Goal: Task Accomplishment & Management: Manage account settings

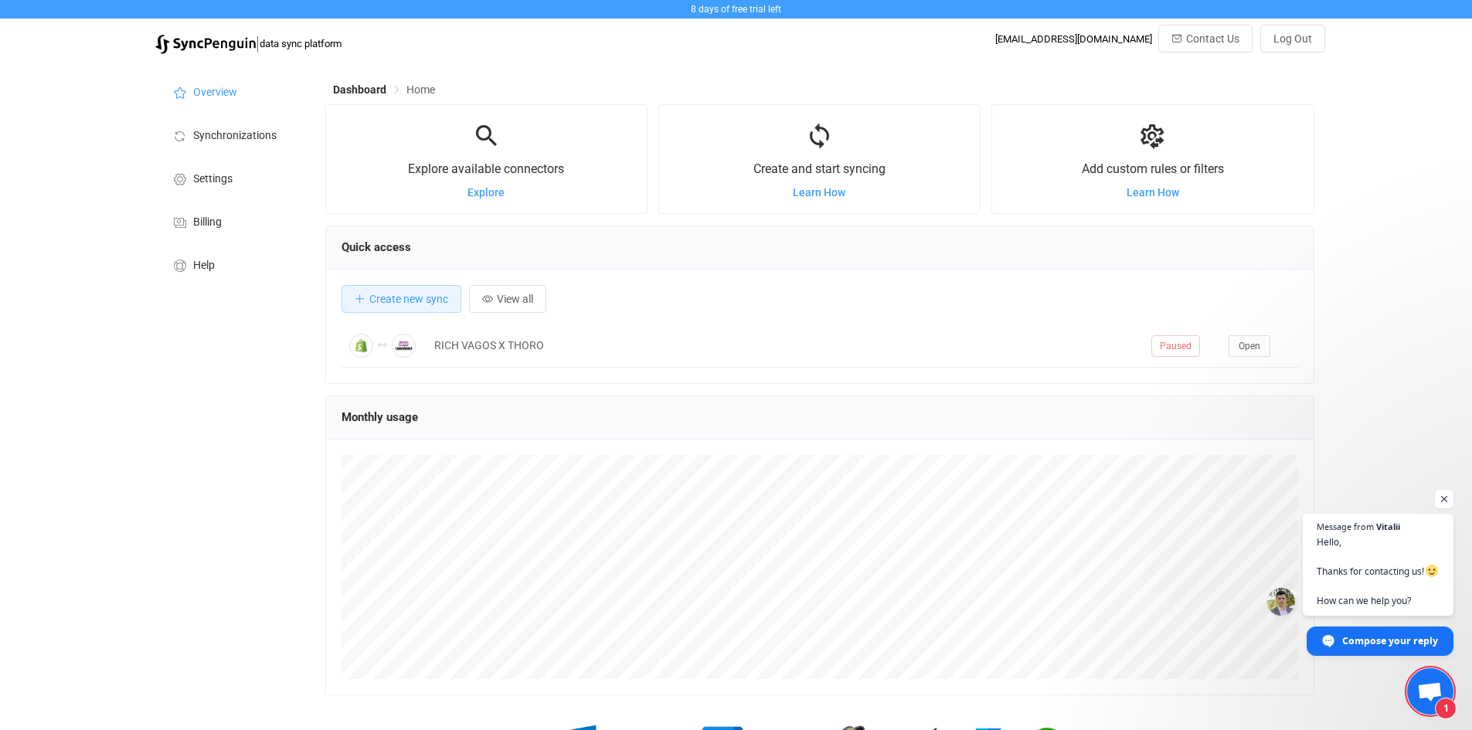
scroll to position [300, 989]
click at [216, 137] on span "Synchronizations" at bounding box center [234, 136] width 83 height 12
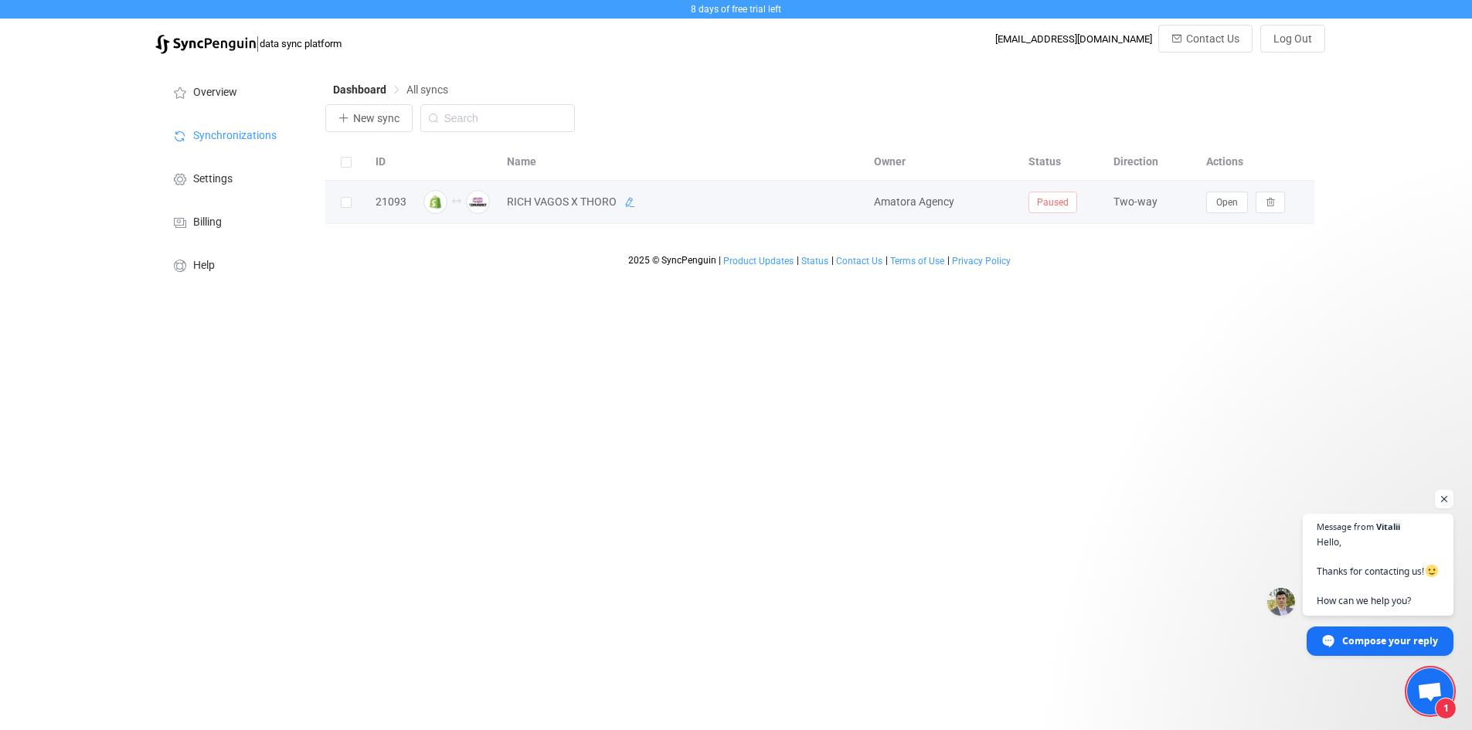
click at [632, 203] on icon at bounding box center [629, 202] width 11 height 11
click at [391, 203] on div "21093" at bounding box center [391, 202] width 46 height 18
click at [897, 207] on span "Amatora Agency" at bounding box center [914, 202] width 80 height 12
click at [440, 199] on img at bounding box center [435, 202] width 24 height 24
click at [461, 291] on div "Dashboard All syncs New sync ID Name Owner Status Direction Actions 21093 RICH …" at bounding box center [822, 178] width 1008 height 232
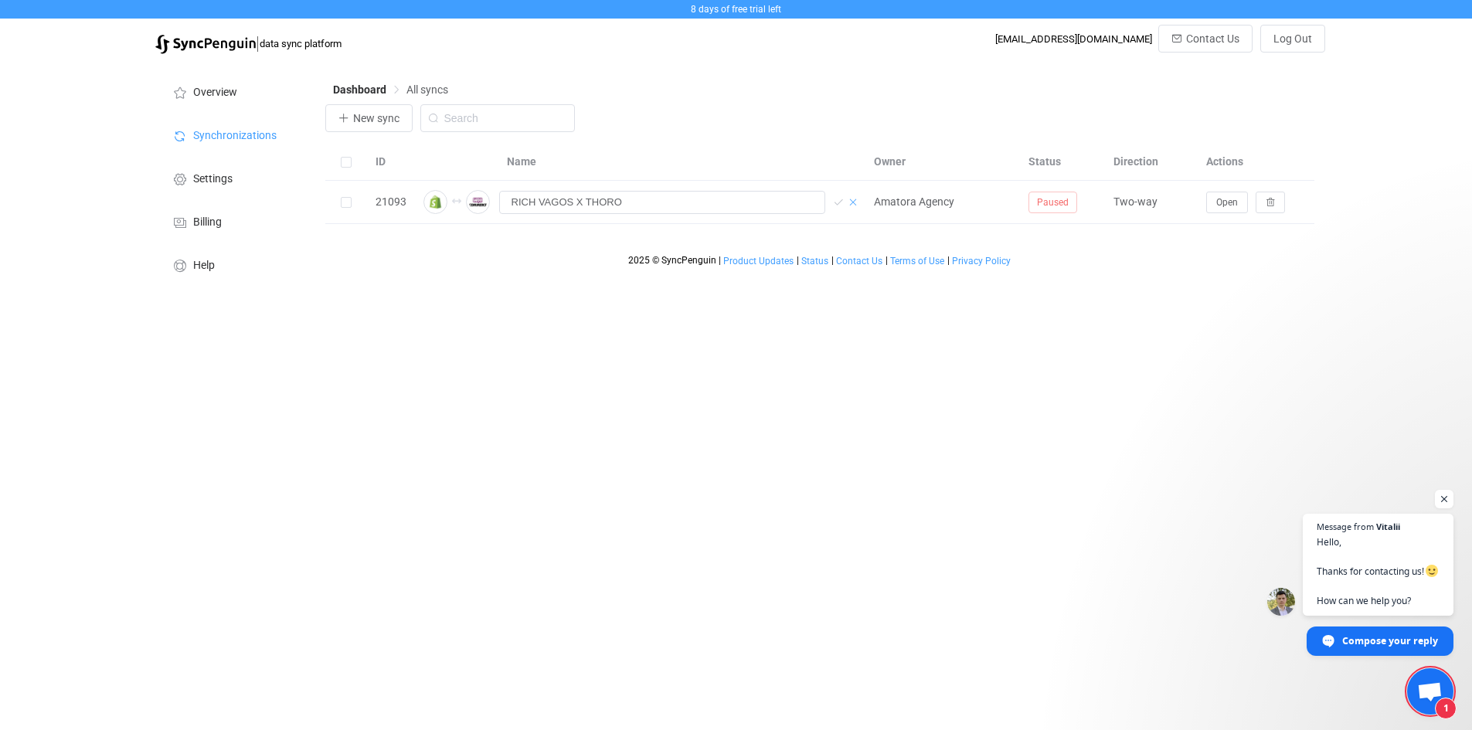
click at [852, 202] on icon at bounding box center [853, 202] width 11 height 11
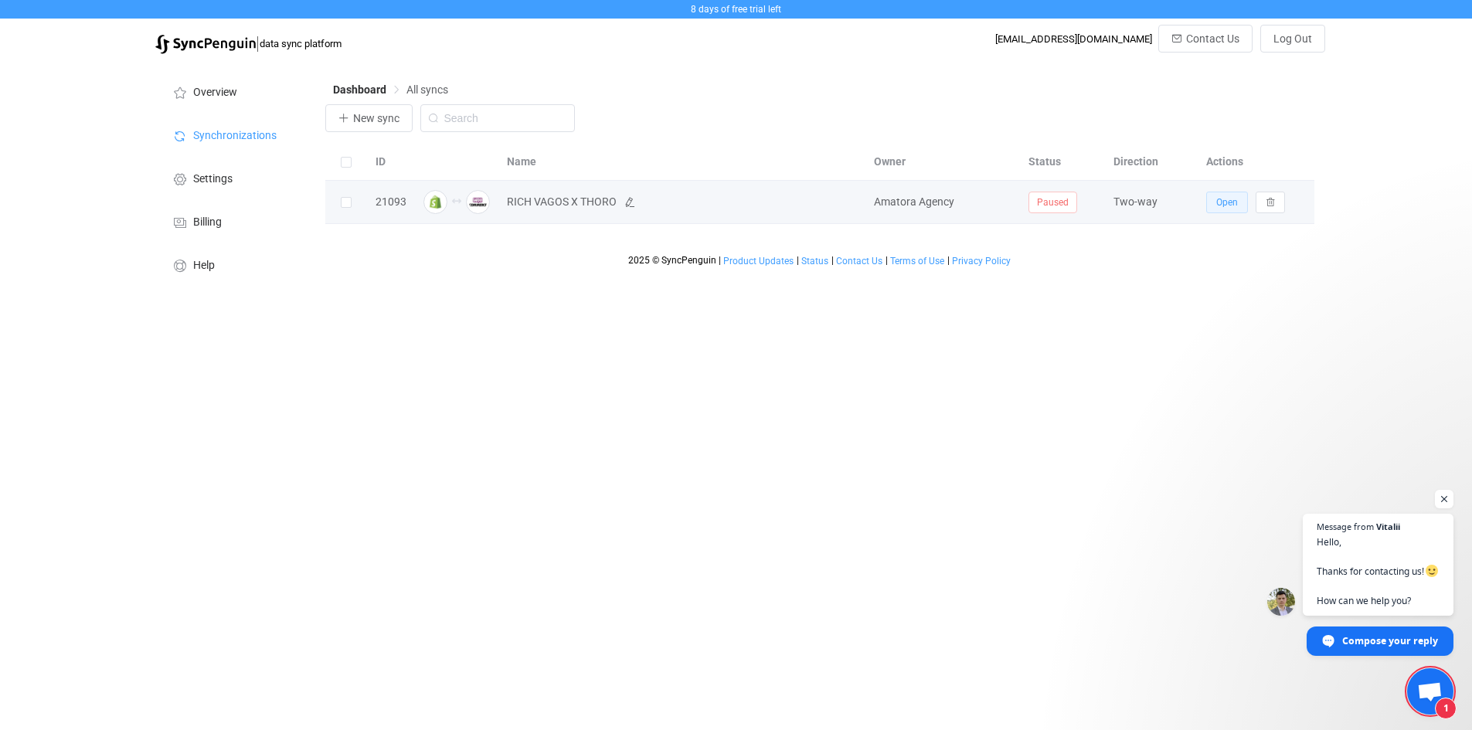
click at [1221, 199] on span "Open" at bounding box center [1227, 202] width 22 height 11
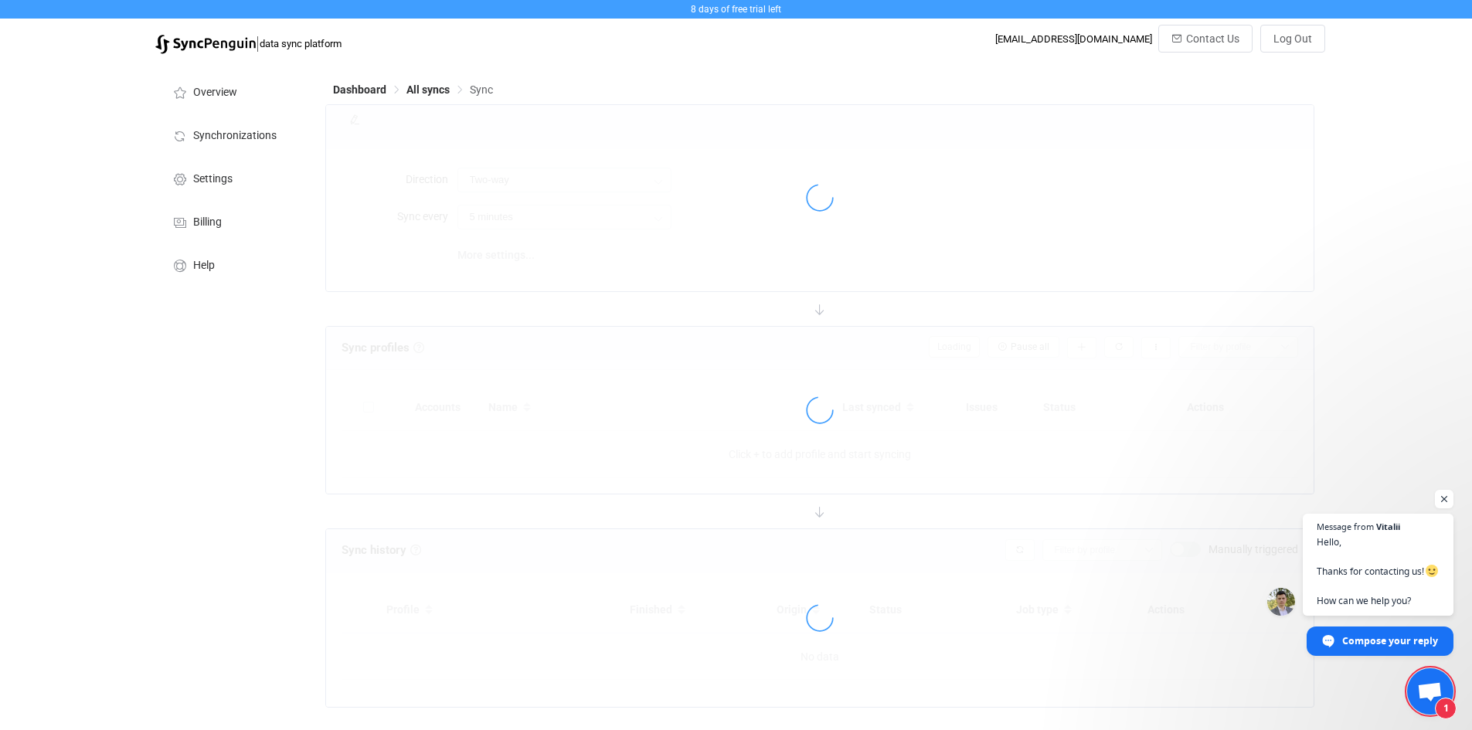
type input "10 minutes"
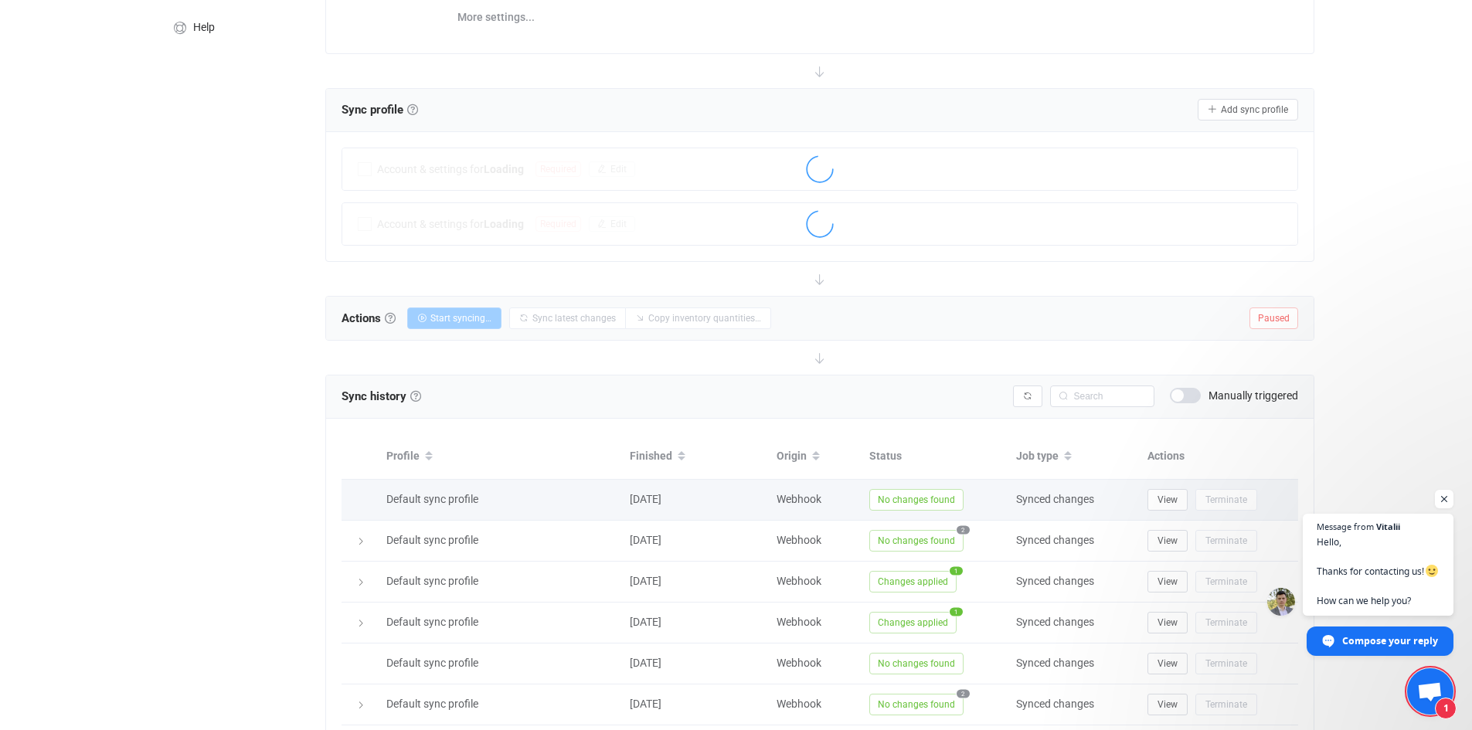
scroll to position [232, 0]
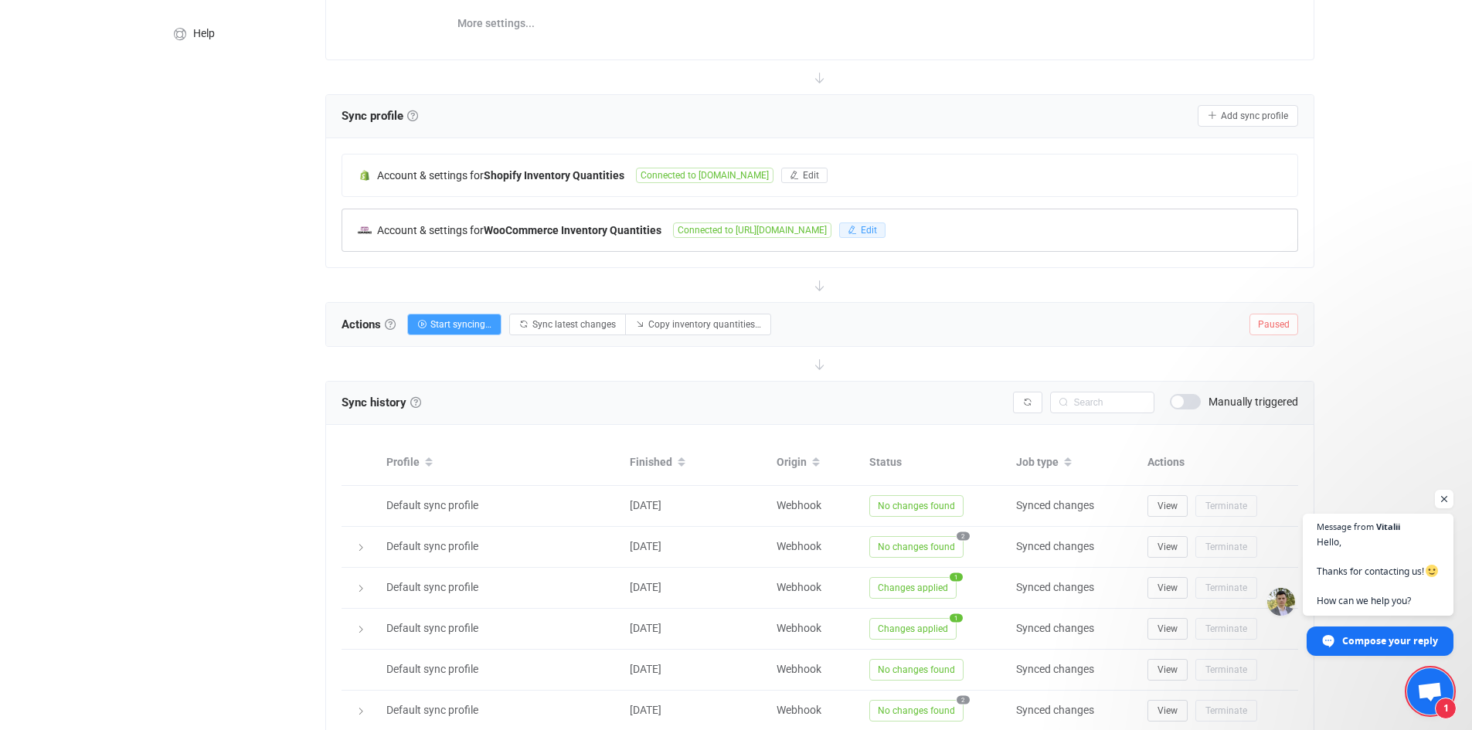
click at [879, 235] on button "Edit" at bounding box center [862, 230] width 46 height 15
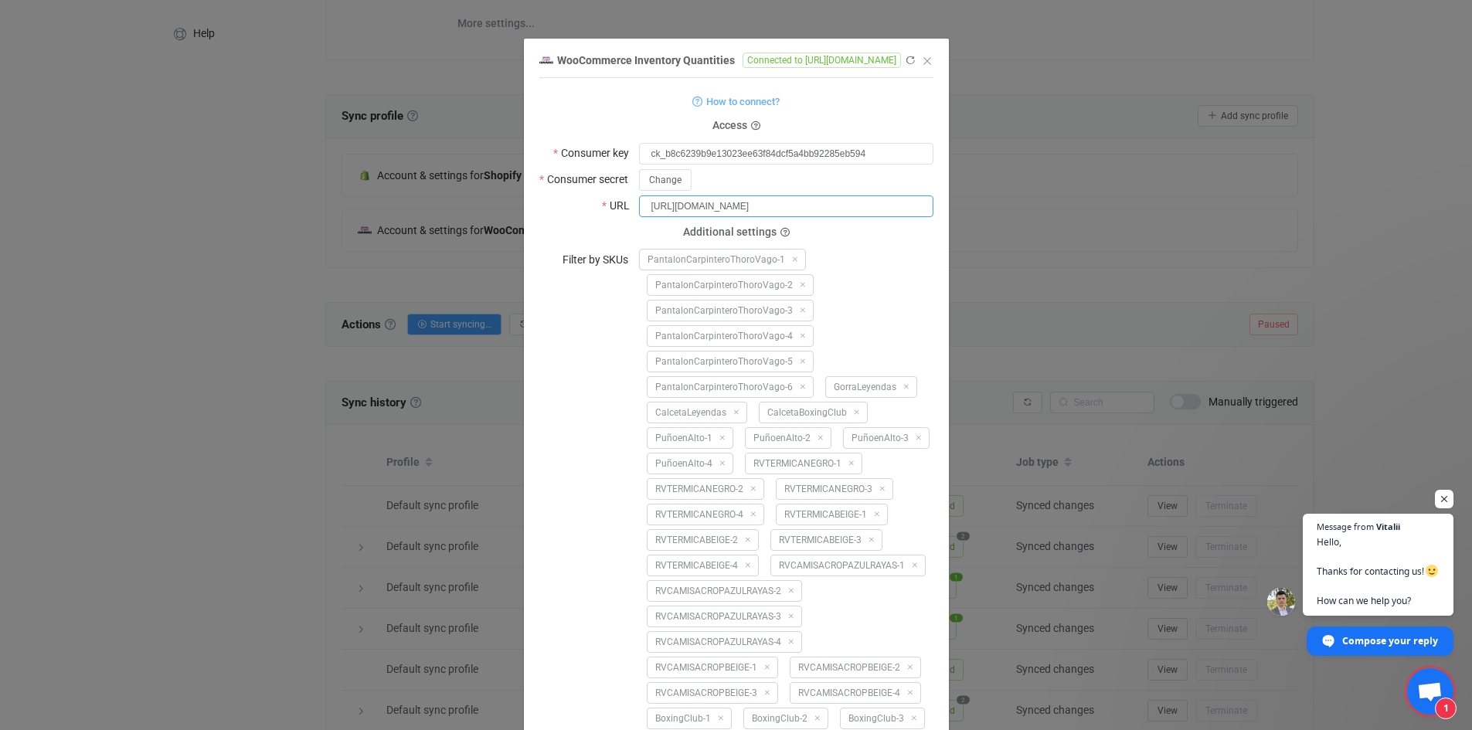
drag, startPoint x: 767, startPoint y: 206, endPoint x: 625, endPoint y: 209, distance: 141.5
click at [625, 209] on div "URL [URL][DOMAIN_NAME]" at bounding box center [736, 206] width 394 height 22
click at [662, 183] on span "Change" at bounding box center [665, 180] width 32 height 11
drag, startPoint x: 884, startPoint y: 152, endPoint x: 608, endPoint y: 143, distance: 276.0
click at [621, 143] on div "Consumer key ck_b8c6239b9e13023ee63f84dcf5a4bb92285eb594" at bounding box center [736, 153] width 394 height 22
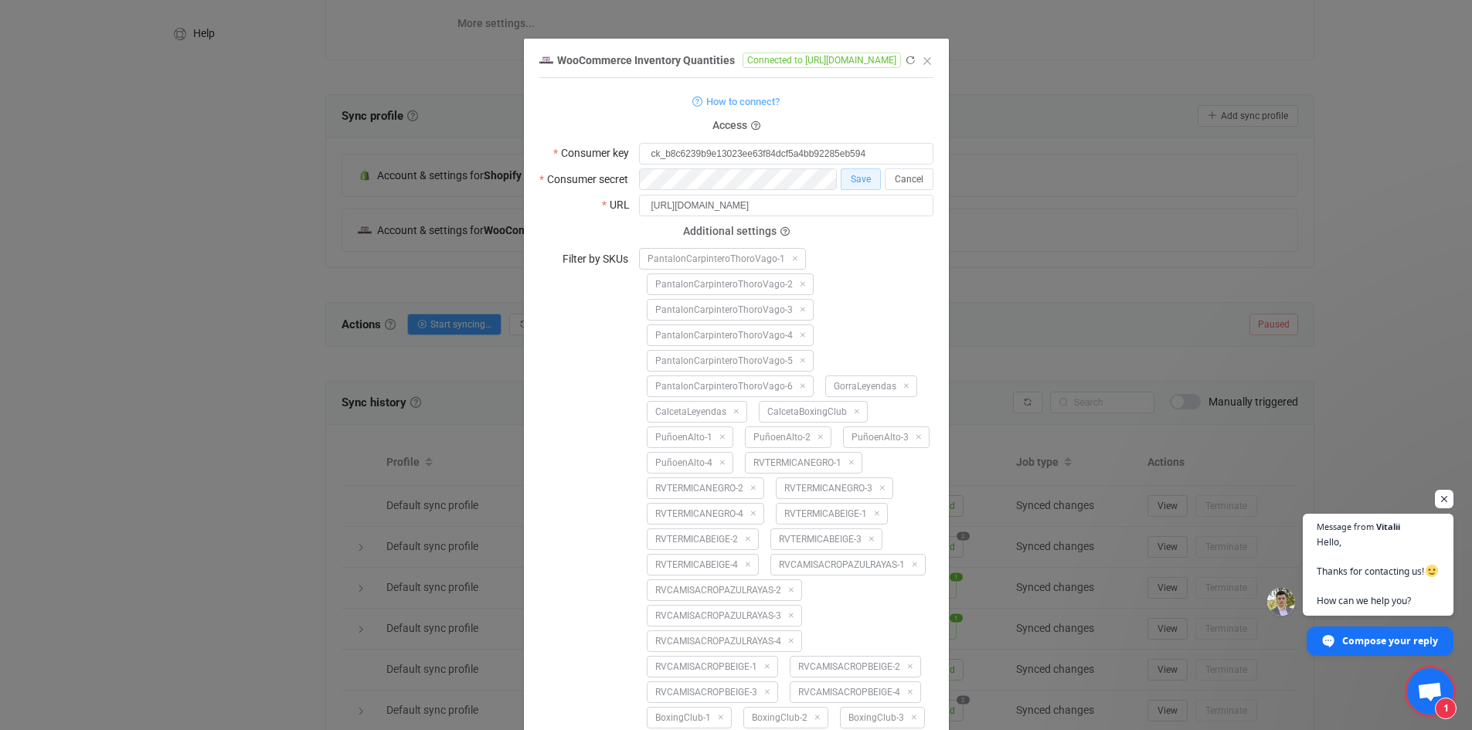
click at [614, 219] on form "How to connect? Access Consumer key ck_b8c6239b9e13023ee63f84dcf5a4bb92285eb594…" at bounding box center [736, 422] width 394 height 663
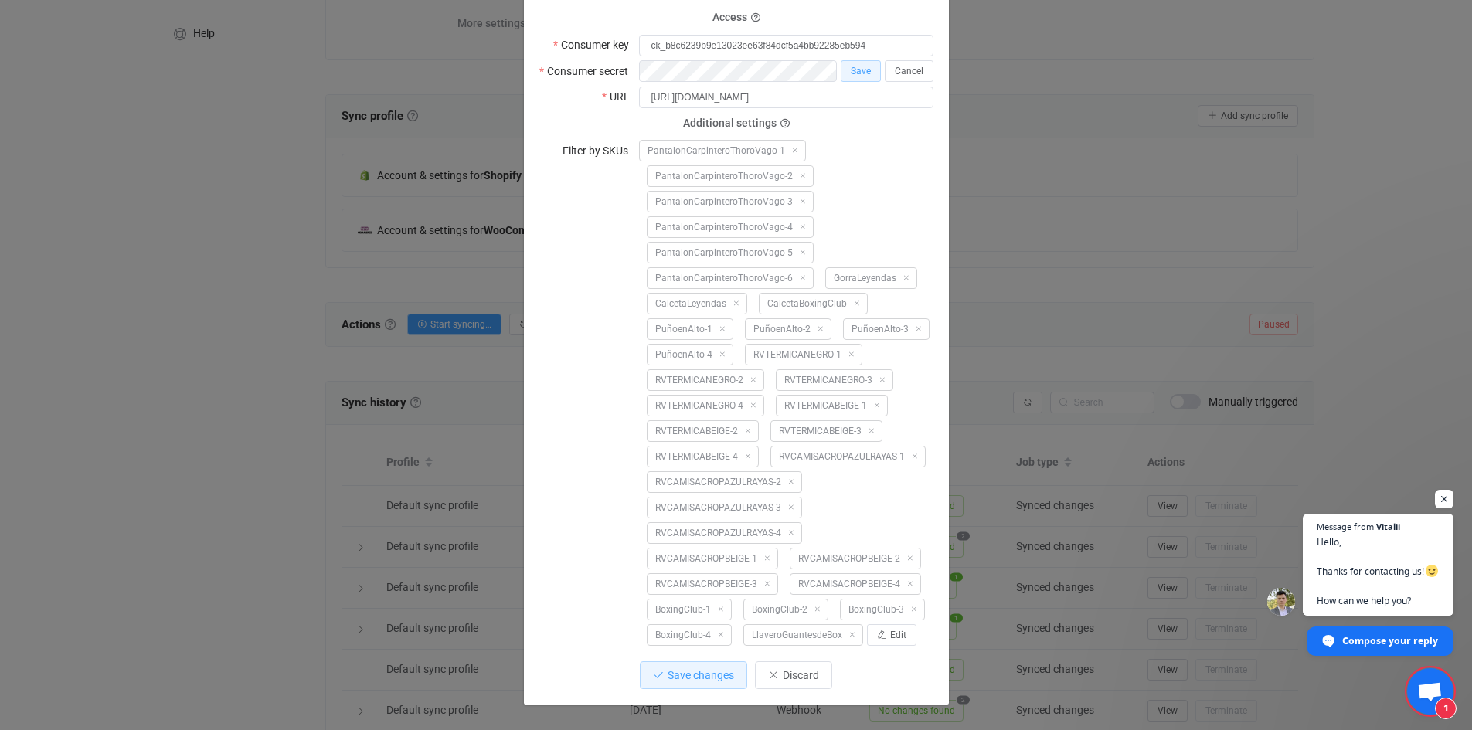
scroll to position [121, 0]
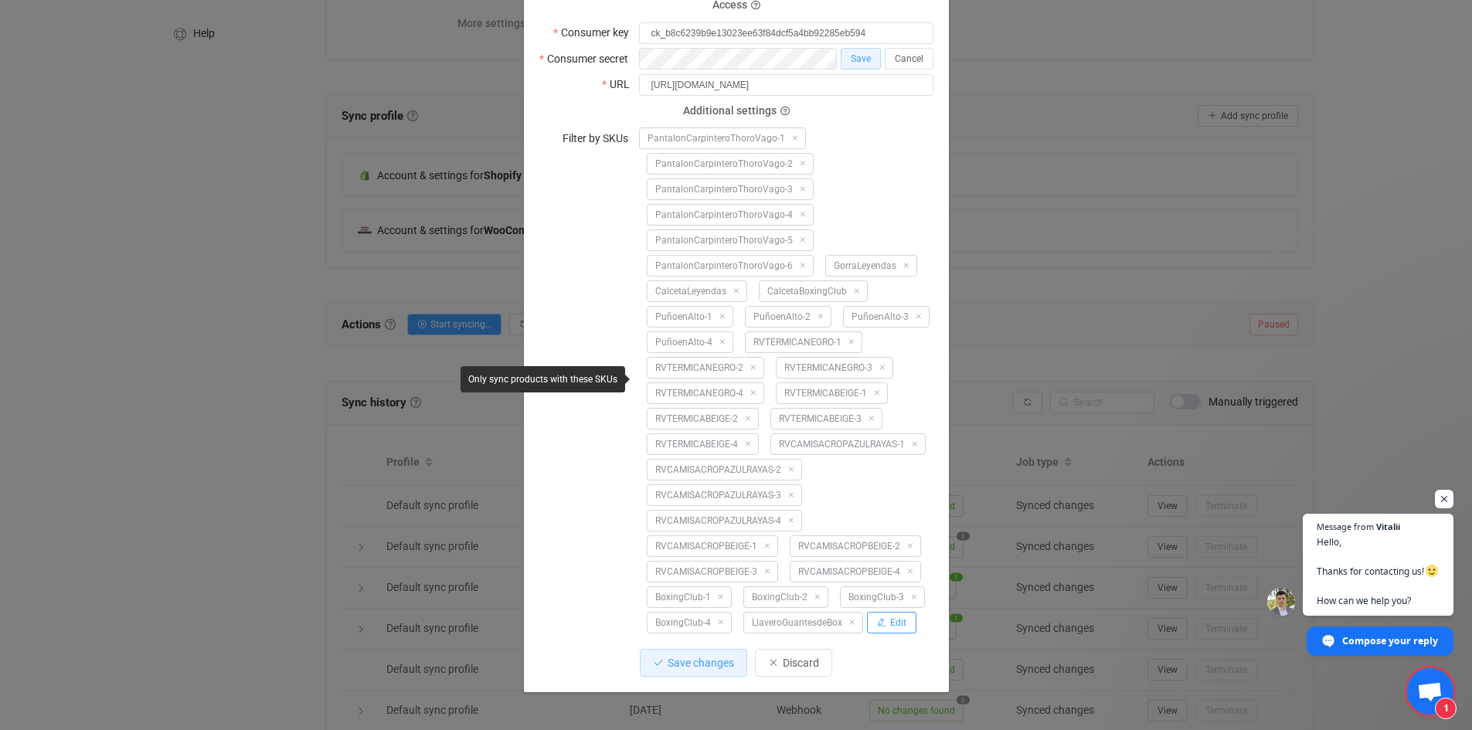
click at [888, 613] on button "Edit" at bounding box center [891, 623] width 49 height 22
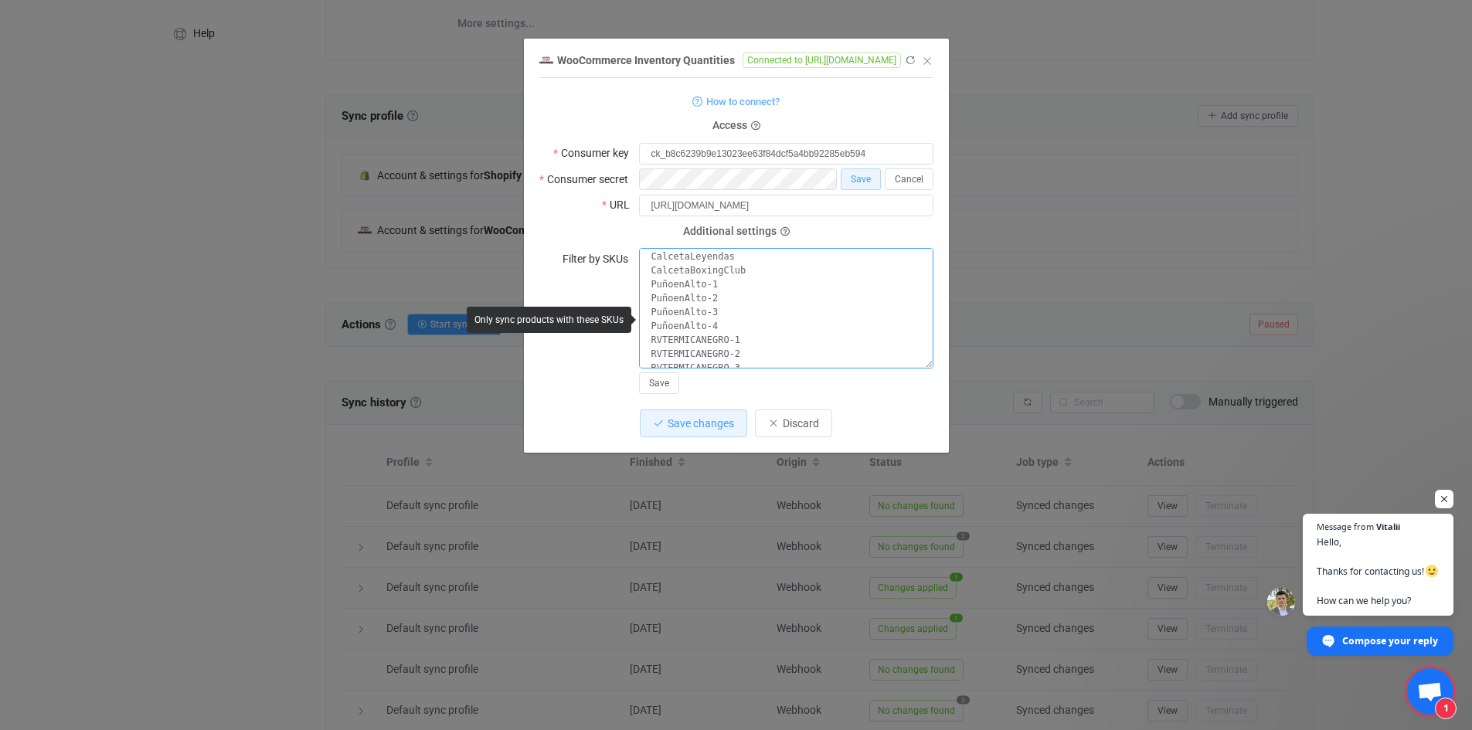
scroll to position [0, 0]
drag, startPoint x: 759, startPoint y: 351, endPoint x: 583, endPoint y: 214, distance: 223.1
click at [583, 214] on form "How to connect? Access Consumer key ck_b8c6239b9e13023ee63f84dcf5a4bb92285eb594…" at bounding box center [736, 242] width 394 height 303
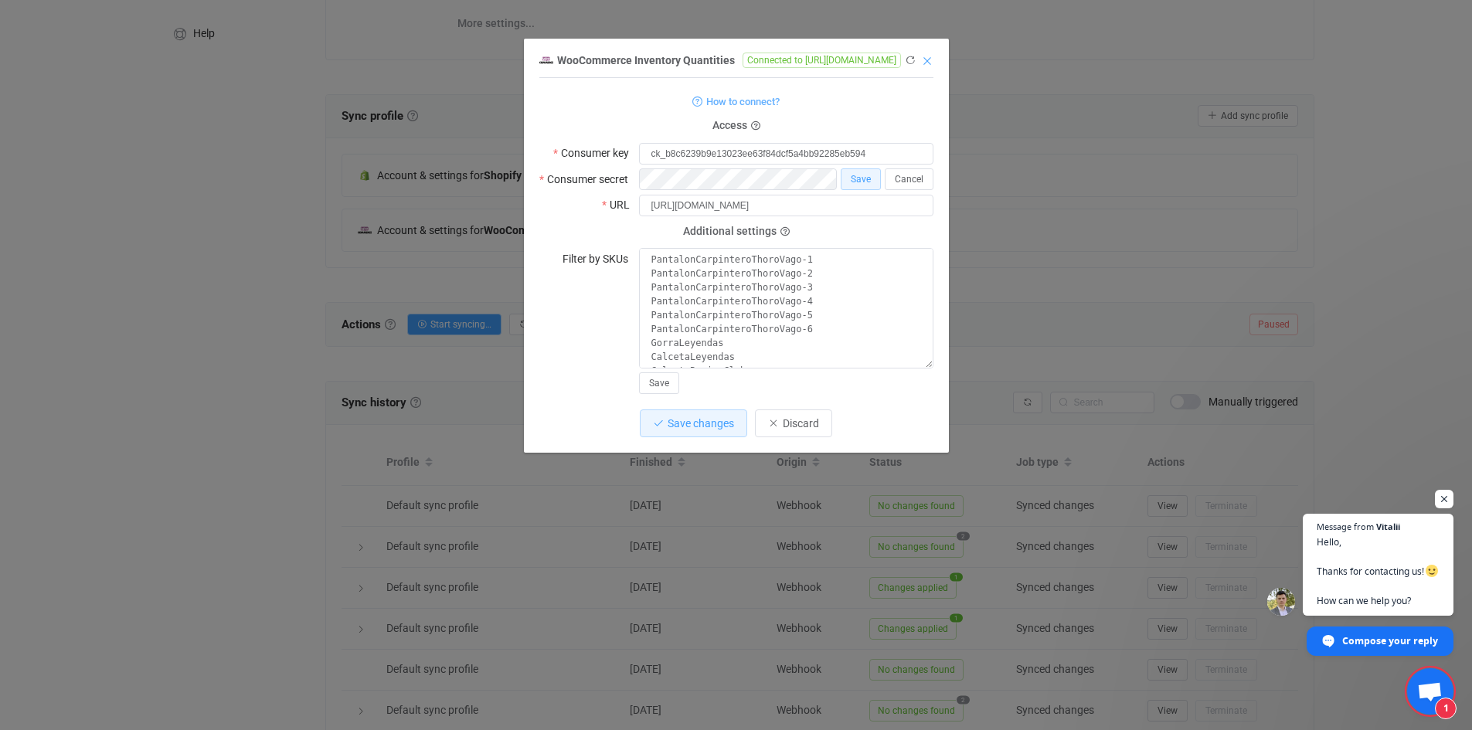
click at [930, 60] on icon "Close" at bounding box center [927, 61] width 12 height 12
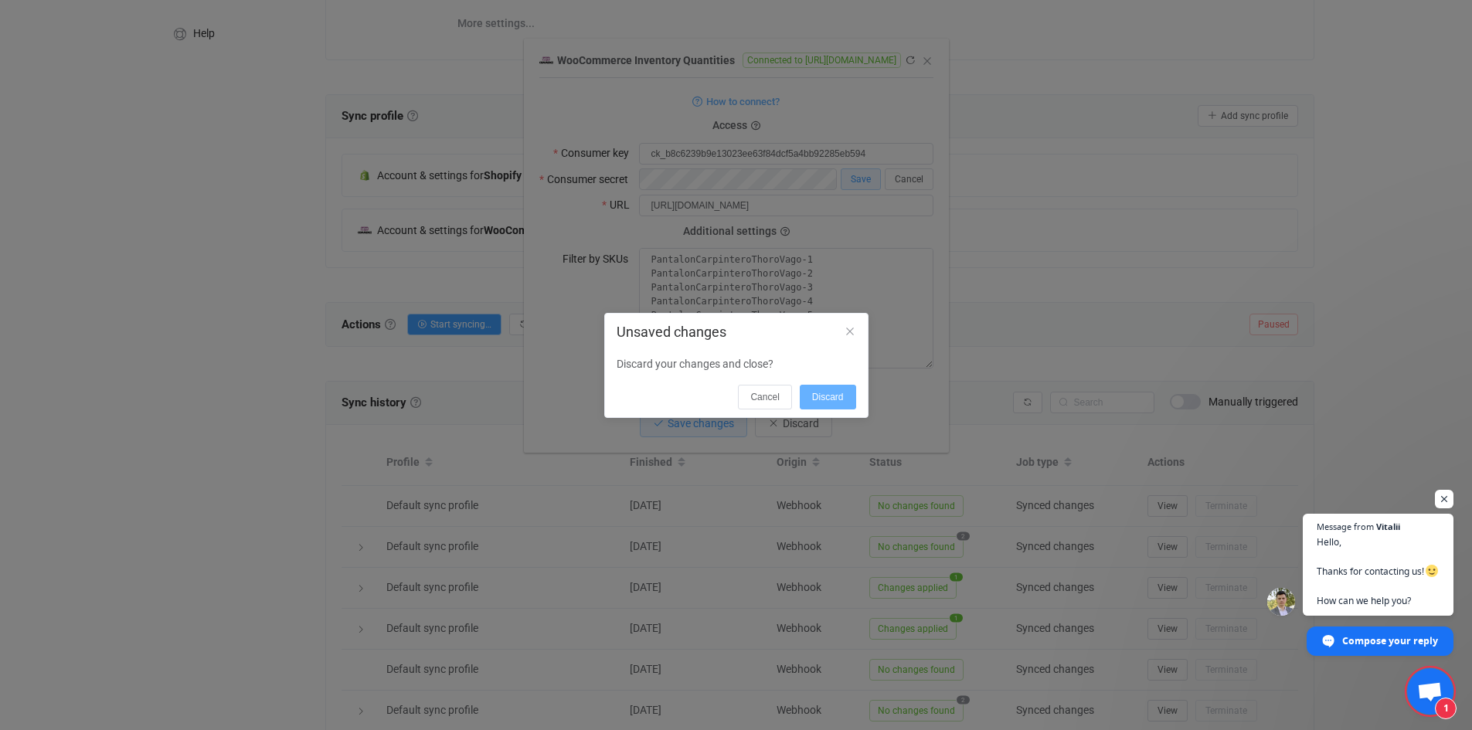
click at [821, 392] on span "Discard" at bounding box center [828, 397] width 32 height 11
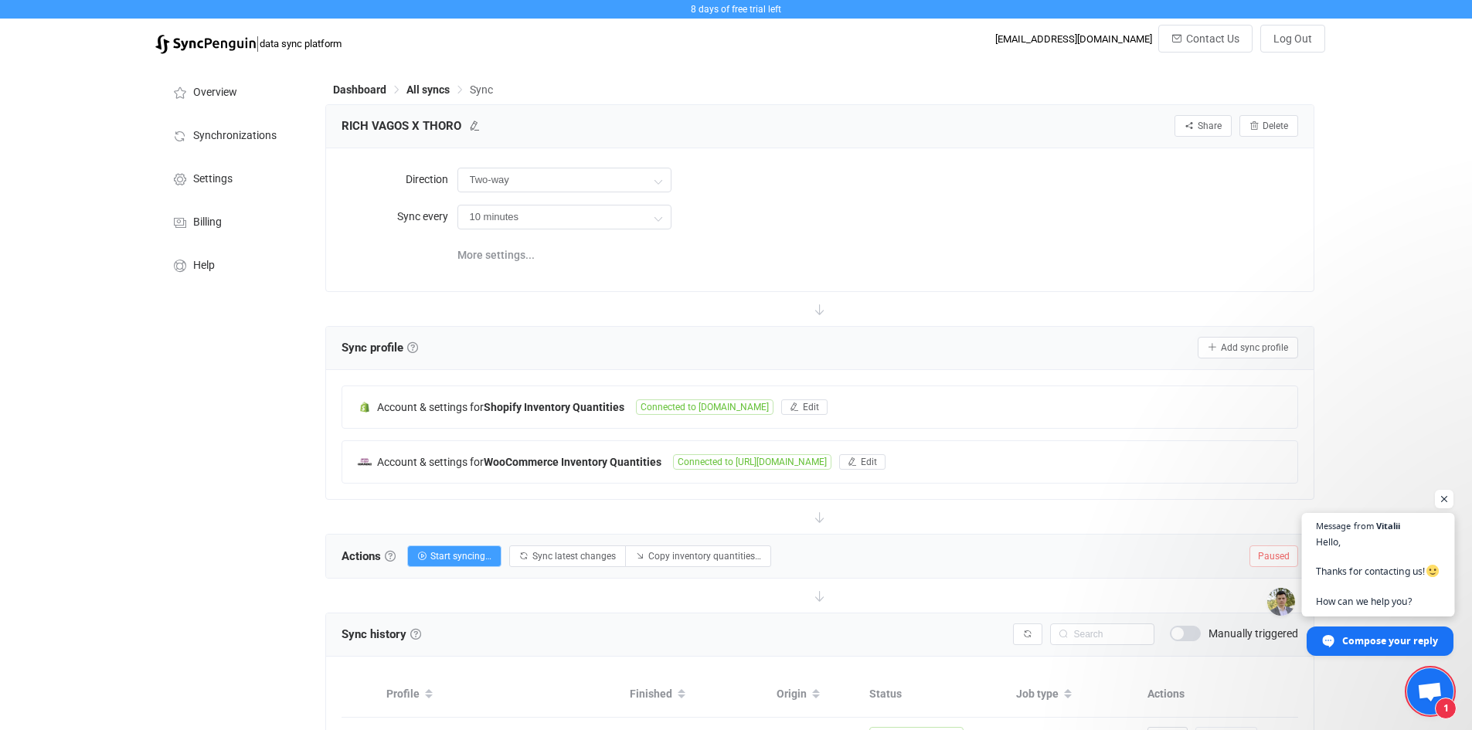
click at [1339, 563] on span "Hello, Thanks for contacting us! How can we help you?" at bounding box center [1378, 571] width 124 height 74
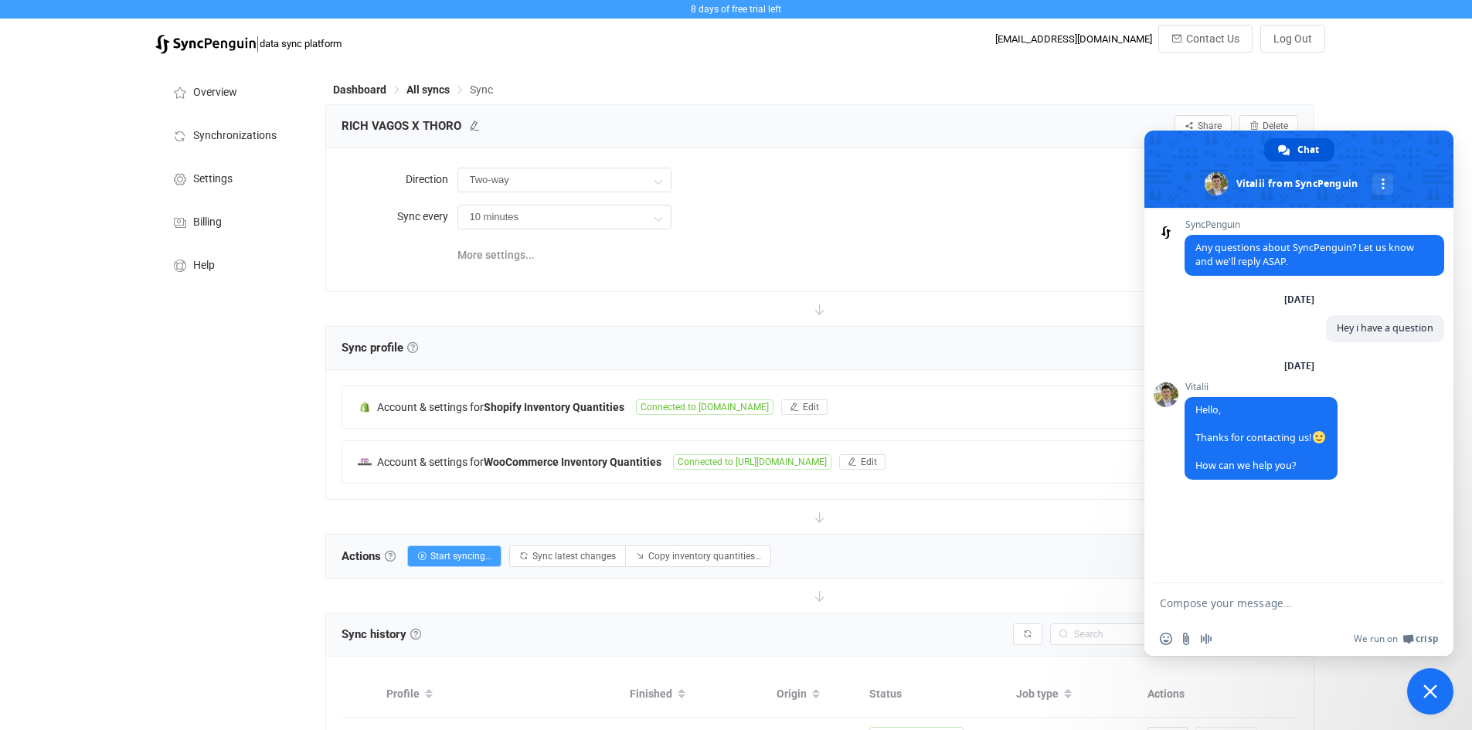
click at [1335, 561] on div "SyncPenguin Any questions about SyncPenguin? Let us know and we'll reply ASAP. …" at bounding box center [1298, 396] width 309 height 376
click at [932, 133] on div "RICH VAGOS X THORO Share Sync sharing Delete" at bounding box center [820, 125] width 957 height 23
click at [1430, 683] on span "Close chat" at bounding box center [1430, 691] width 46 height 46
